Goal: Contribute content

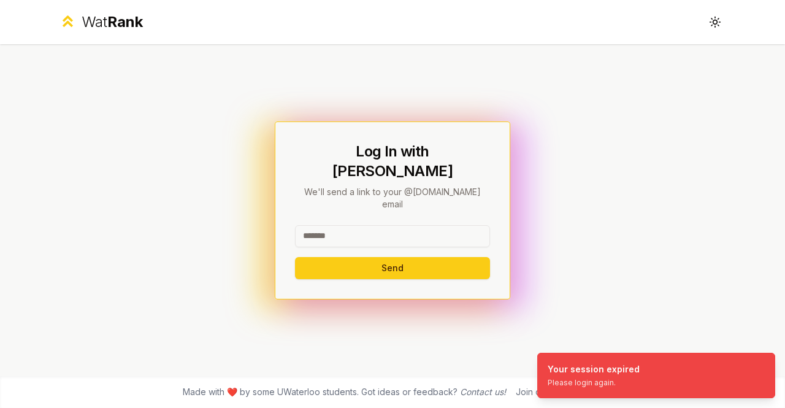
drag, startPoint x: 0, startPoint y: 0, endPoint x: 361, endPoint y: 217, distance: 420.9
click at [361, 225] on input at bounding box center [392, 236] width 195 height 22
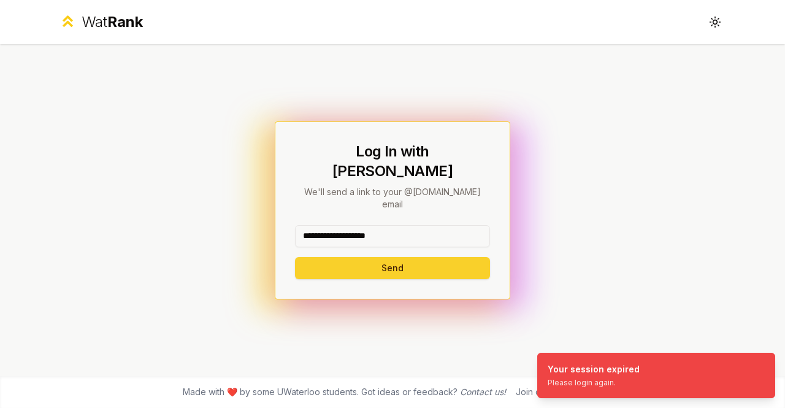
click at [387, 257] on button "Send" at bounding box center [392, 268] width 195 height 22
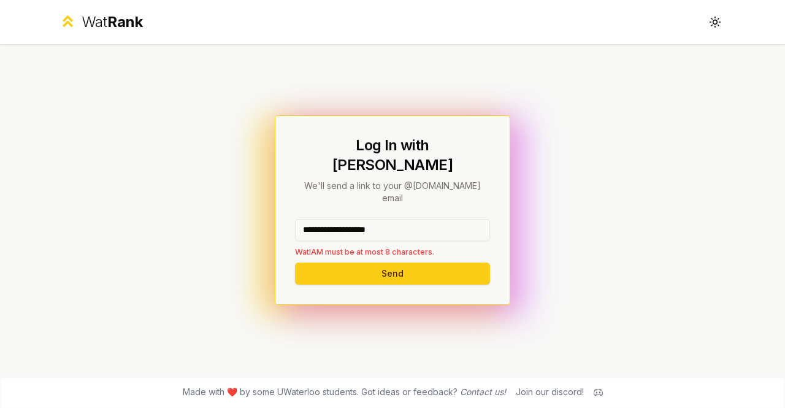
drag, startPoint x: 407, startPoint y: 213, endPoint x: 339, endPoint y: 209, distance: 68.2
click at [339, 219] on input "**********" at bounding box center [392, 230] width 195 height 22
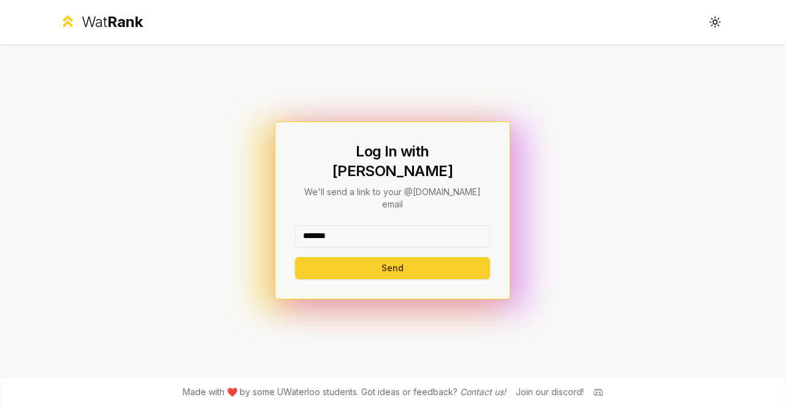
type input "*******"
click at [340, 257] on button "Send" at bounding box center [392, 268] width 195 height 22
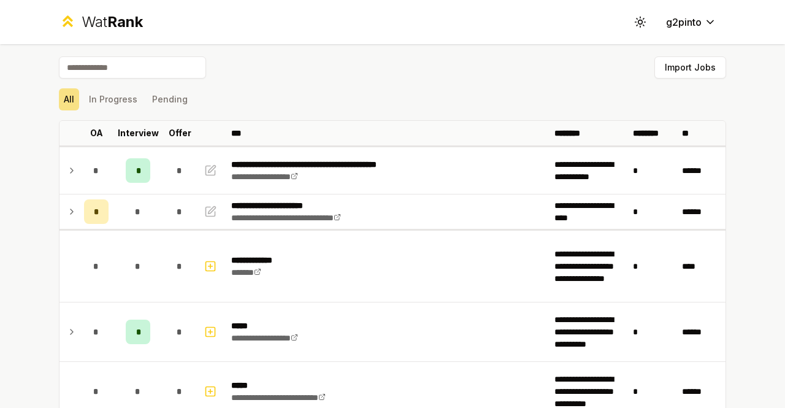
click at [162, 62] on input at bounding box center [132, 67] width 147 height 22
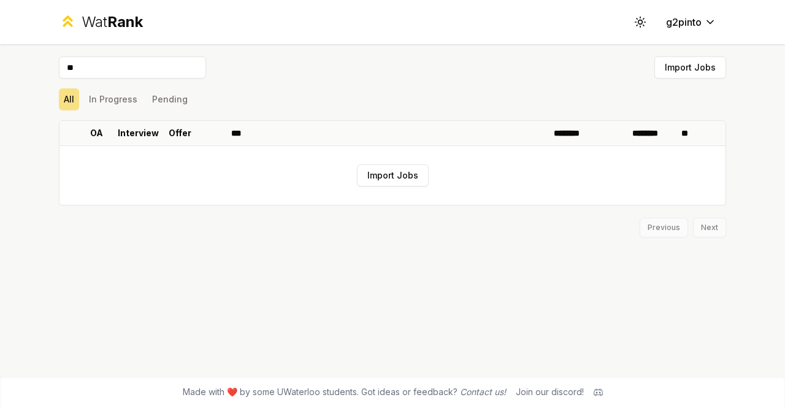
type input "*"
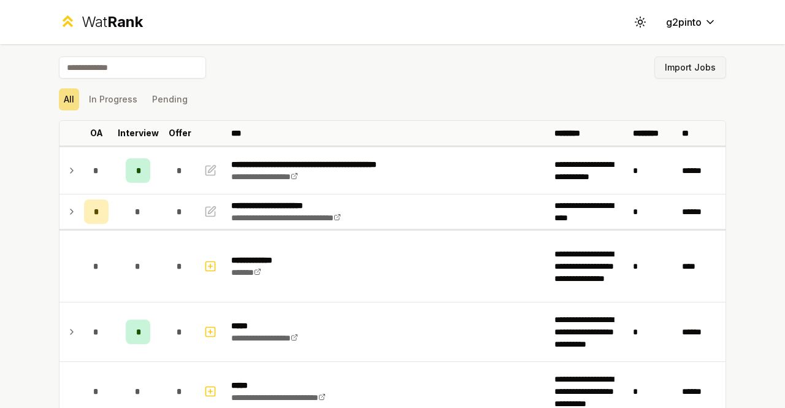
click at [681, 67] on button "Import Jobs" at bounding box center [690, 67] width 72 height 22
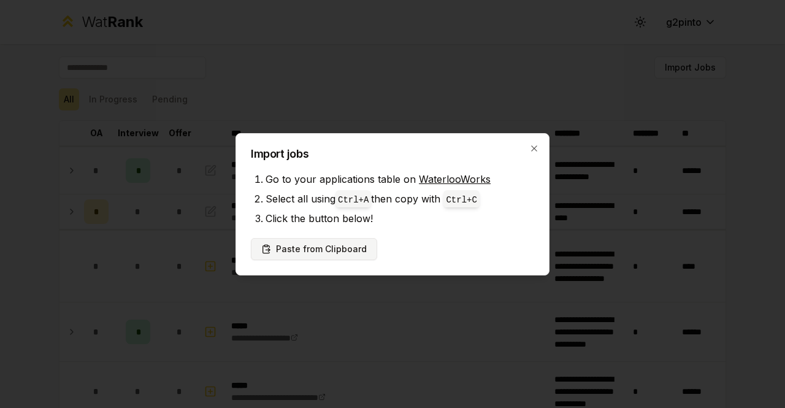
click at [308, 250] on button "Paste from Clipboard" at bounding box center [314, 249] width 126 height 22
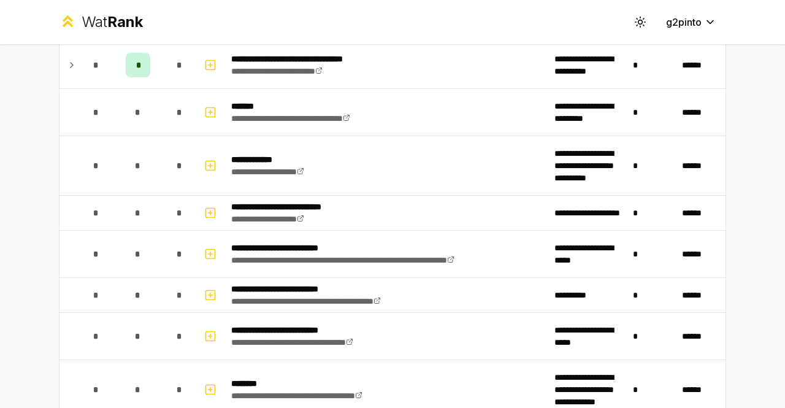
scroll to position [1275, 0]
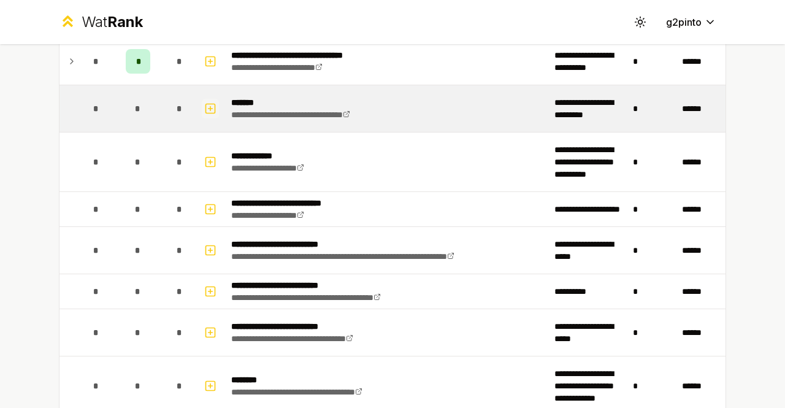
click at [211, 102] on icon "button" at bounding box center [210, 108] width 12 height 15
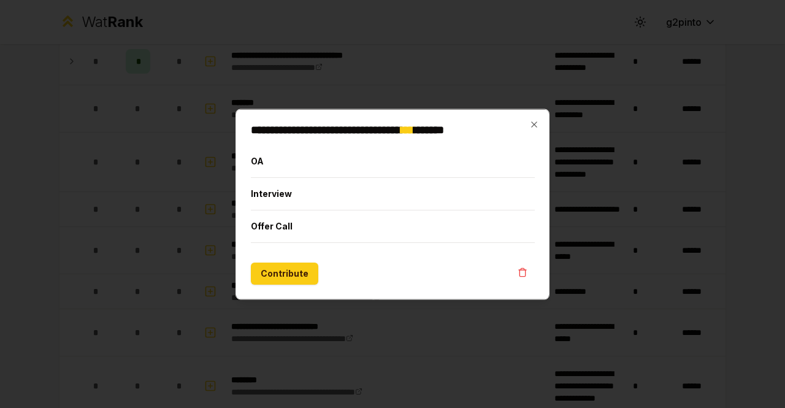
scroll to position [1182, 0]
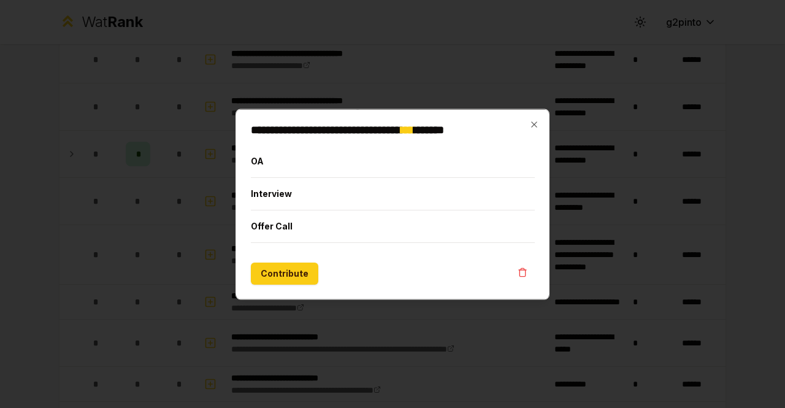
click at [204, 194] on div at bounding box center [392, 204] width 785 height 408
click at [204, 194] on icon "button" at bounding box center [210, 201] width 12 height 15
click at [270, 198] on button "Interview" at bounding box center [393, 193] width 284 height 32
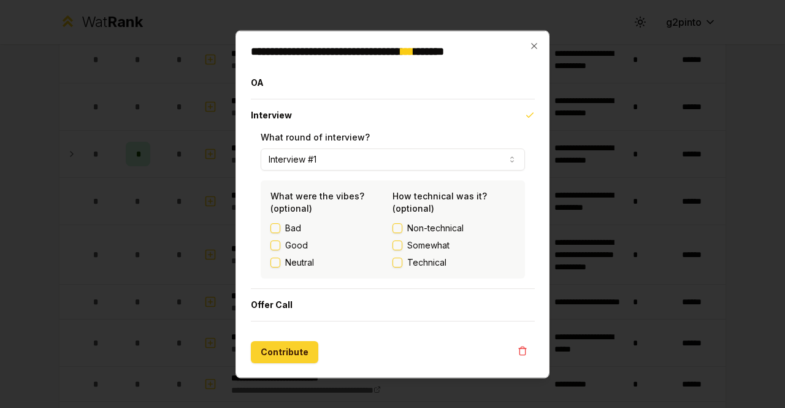
click at [276, 346] on button "Contribute" at bounding box center [284, 351] width 67 height 22
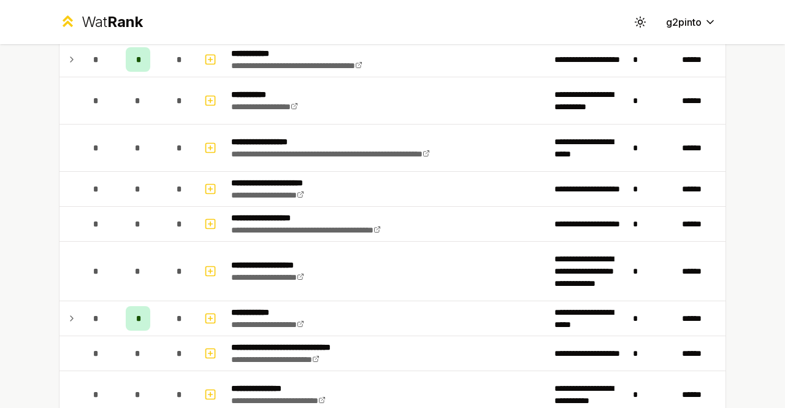
scroll to position [2237, 0]
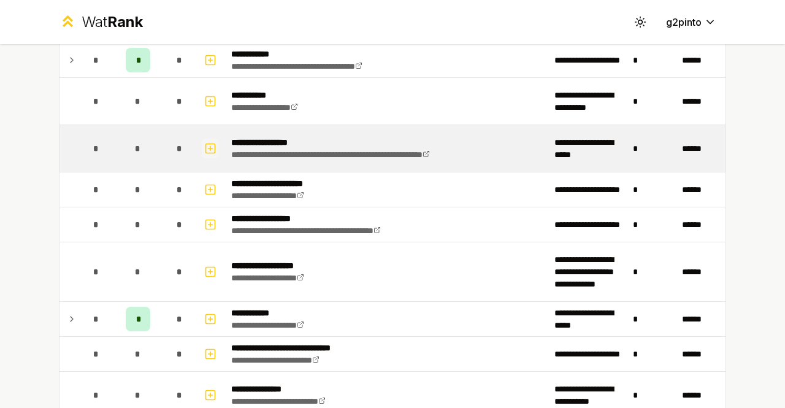
click at [208, 141] on icon "button" at bounding box center [210, 148] width 12 height 15
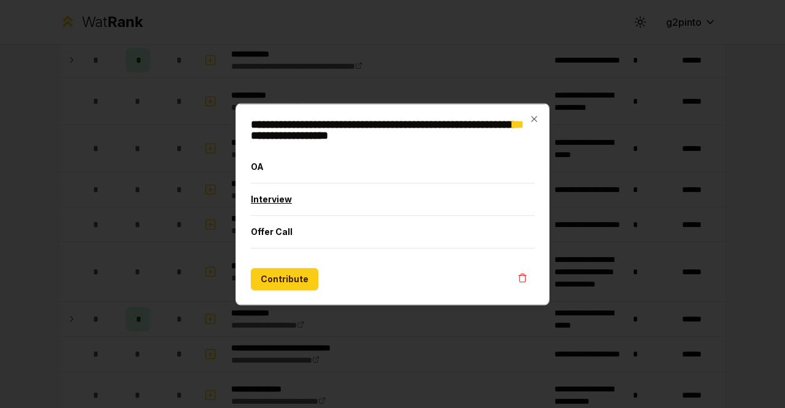
click at [288, 201] on button "Interview" at bounding box center [393, 199] width 284 height 32
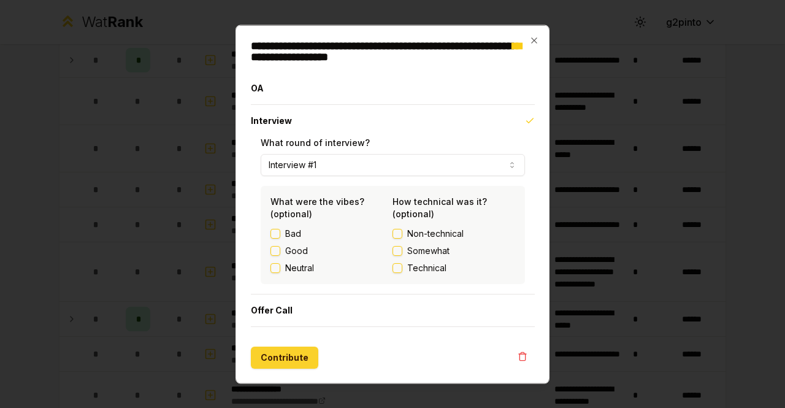
click at [289, 351] on button "Contribute" at bounding box center [284, 357] width 67 height 22
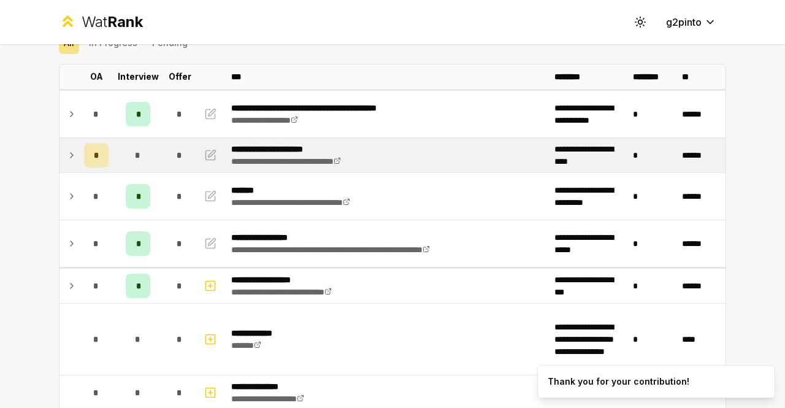
scroll to position [57, 0]
